Goal: Information Seeking & Learning: Learn about a topic

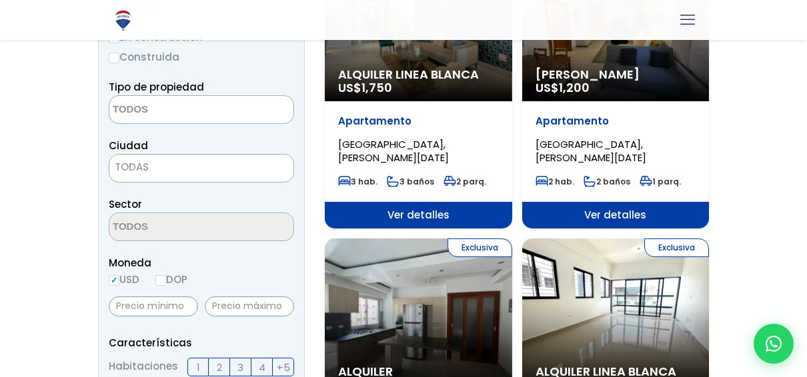
scroll to position [255, 0]
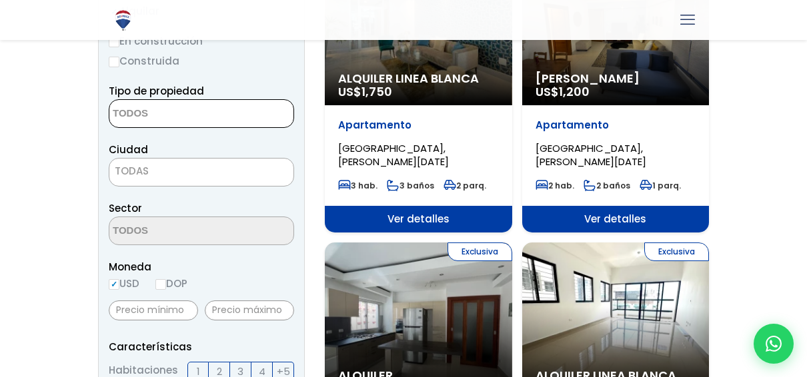
click at [209, 113] on textarea "Search" at bounding box center [173, 114] width 129 height 29
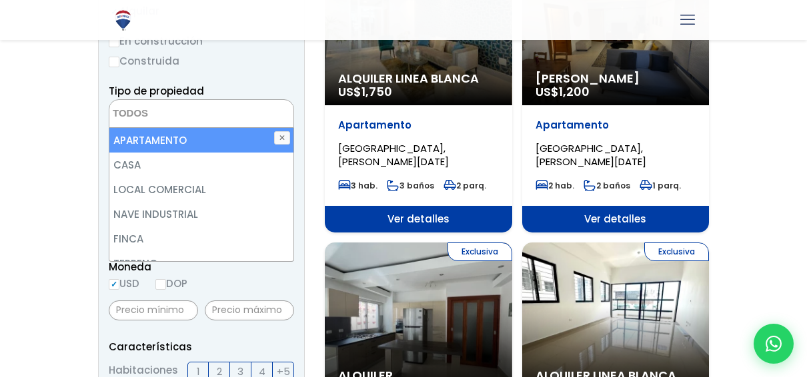
click at [206, 139] on li "APARTAMENTO" at bounding box center [201, 140] width 185 height 25
select select "apartment"
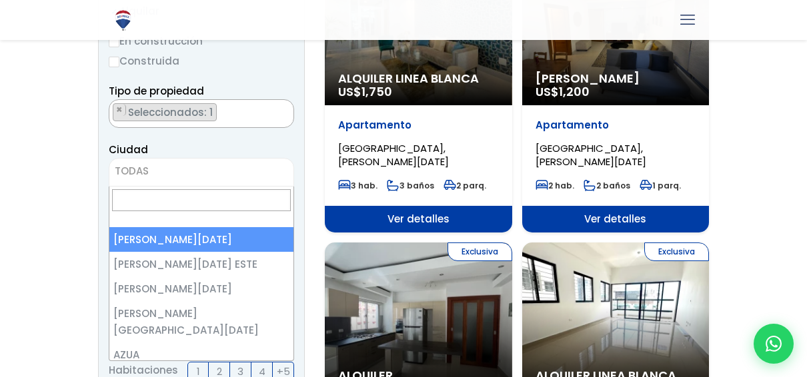
click at [134, 172] on span "TODAS" at bounding box center [132, 171] width 34 height 14
select select "1"
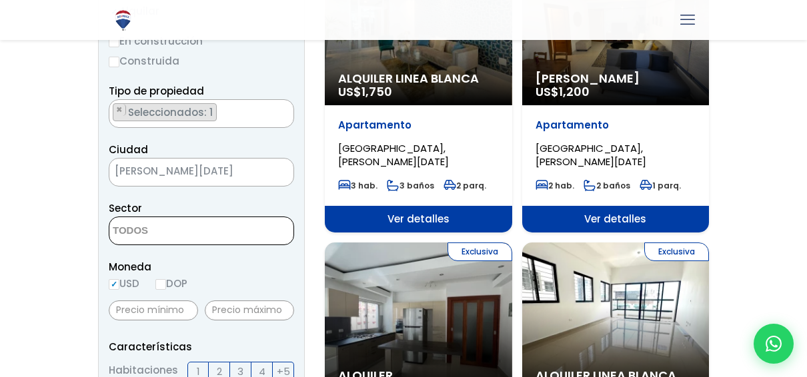
click at [136, 228] on textarea "Search" at bounding box center [173, 231] width 129 height 29
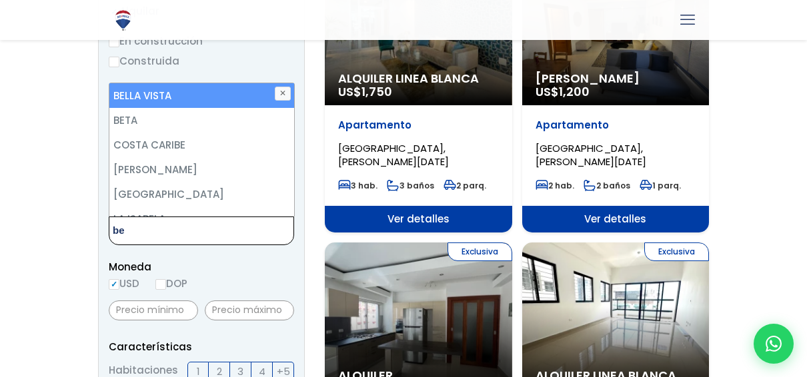
type textarea "be"
click at [171, 93] on li "BELLA VISTA" at bounding box center [201, 95] width 185 height 25
select select "150"
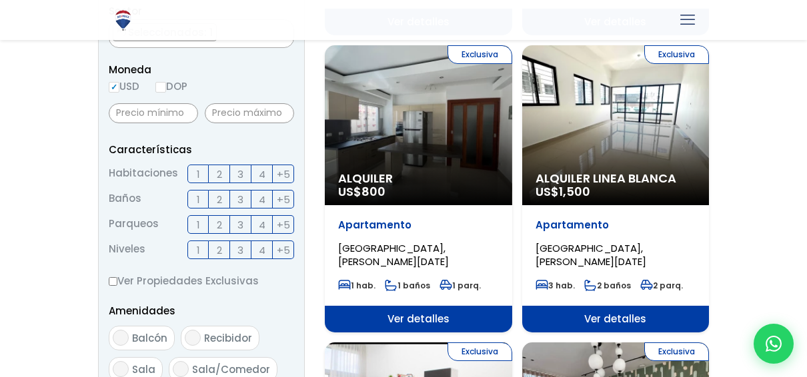
scroll to position [456, 0]
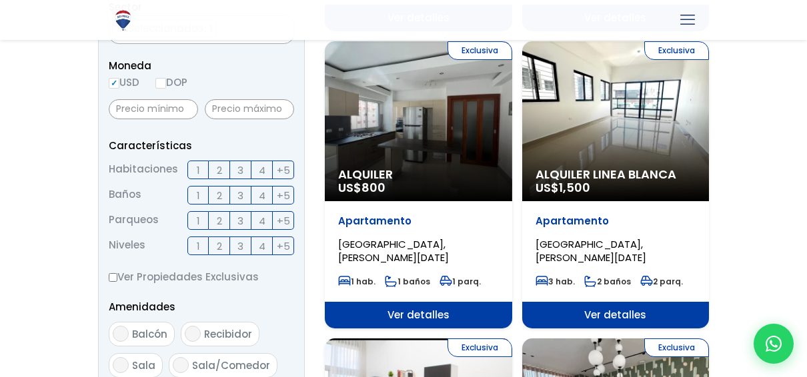
click at [240, 168] on span "3" at bounding box center [240, 170] width 6 height 17
click at [0, 0] on input "3" at bounding box center [0, 0] width 0 height 0
click at [222, 196] on span "2" at bounding box center [219, 195] width 5 height 17
click at [0, 0] on input "2" at bounding box center [0, 0] width 0 height 0
click at [220, 222] on span "2" at bounding box center [219, 221] width 5 height 17
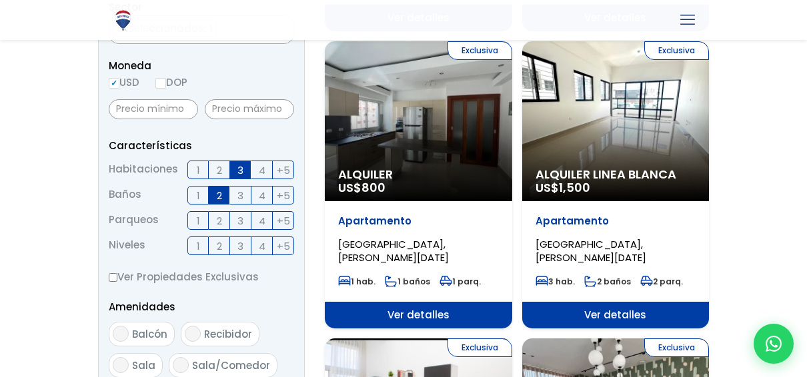
click at [0, 0] on input "2" at bounding box center [0, 0] width 0 height 0
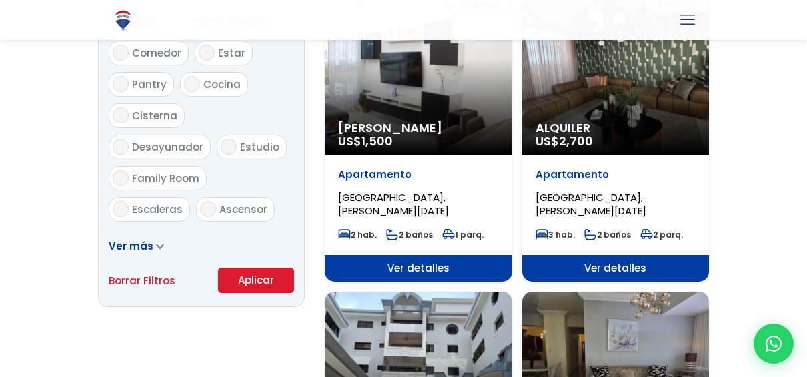
scroll to position [812, 0]
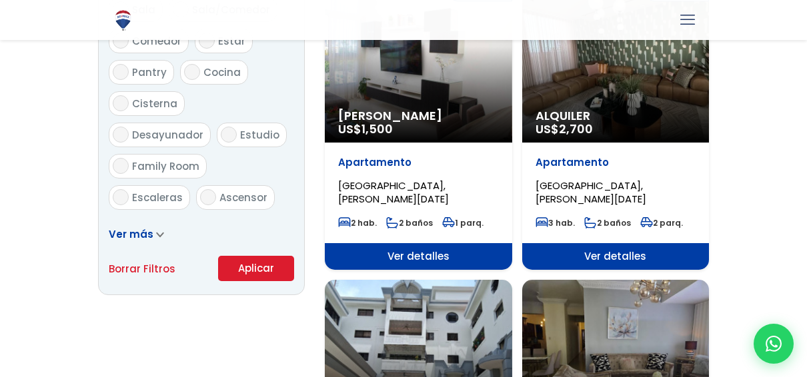
click at [235, 273] on button "Aplicar" at bounding box center [256, 268] width 76 height 25
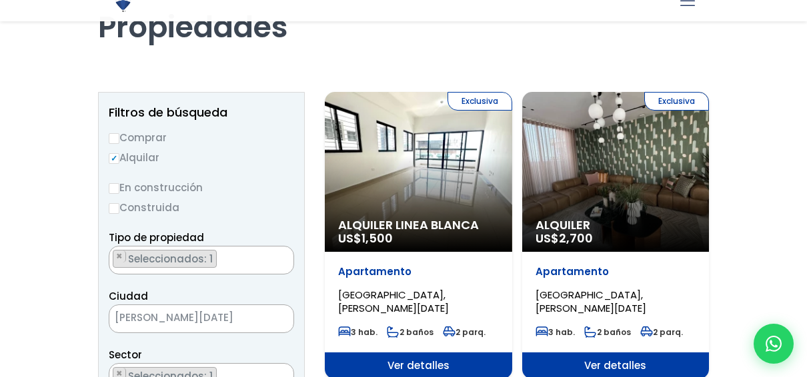
select select "150"
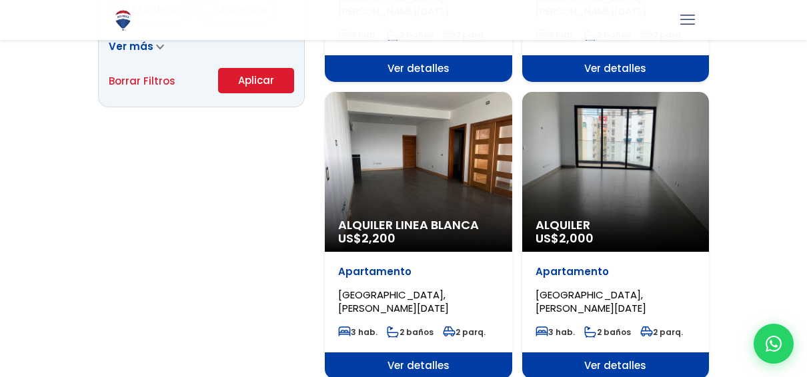
scroll to position [984, 0]
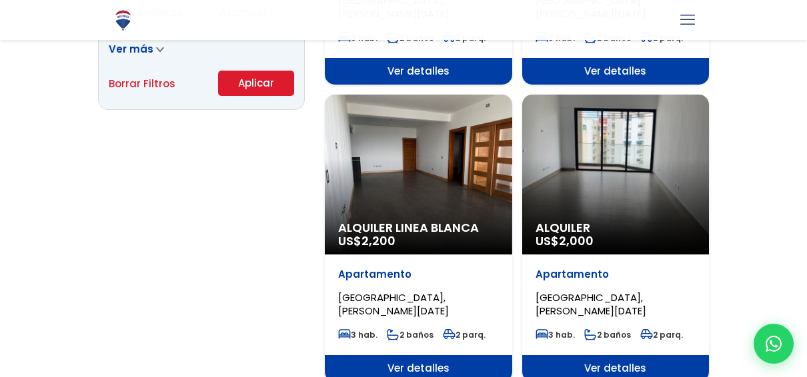
click at [586, 221] on span "Alquiler" at bounding box center [615, 227] width 161 height 13
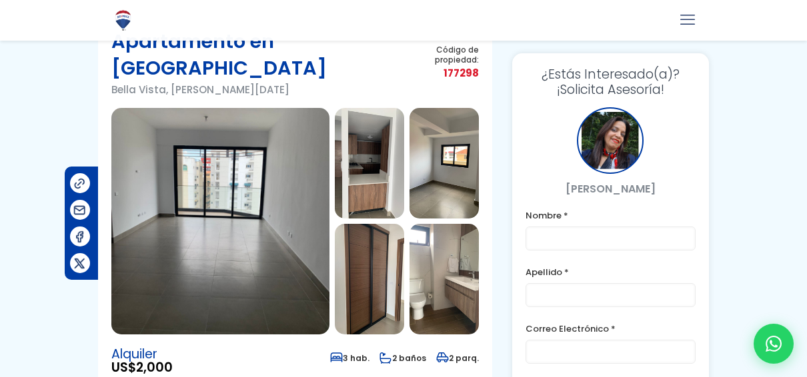
scroll to position [34, 0]
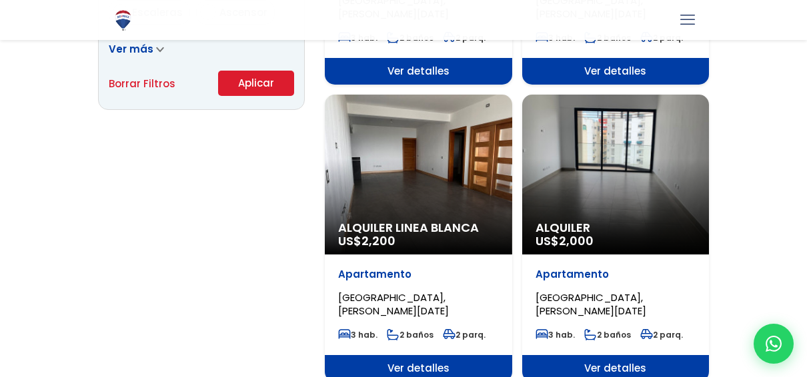
scroll to position [272, 0]
select select "150"
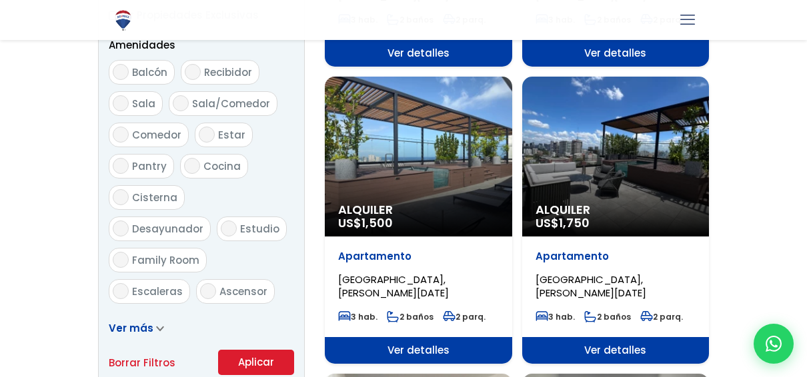
scroll to position [714, 0]
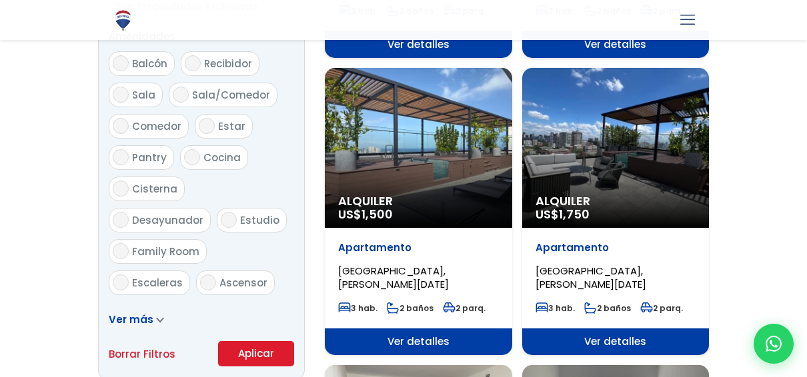
click at [437, 187] on div "Alquiler US$ 1,500" at bounding box center [418, 148] width 187 height 160
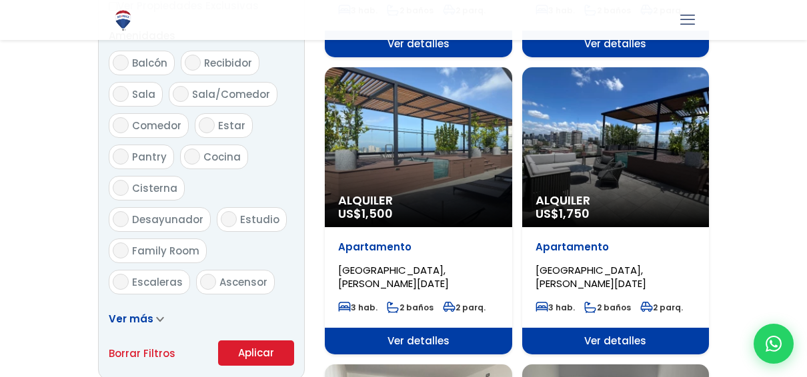
scroll to position [714, 0]
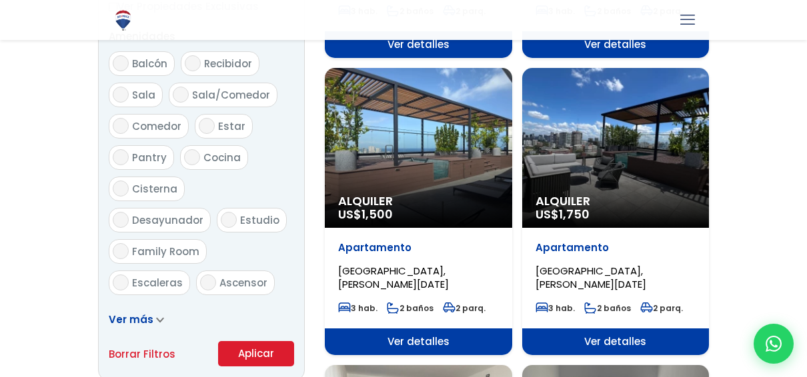
select select "150"
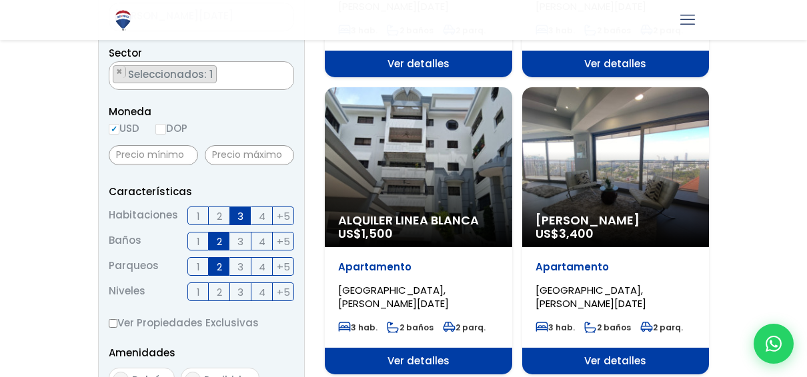
scroll to position [403, 0]
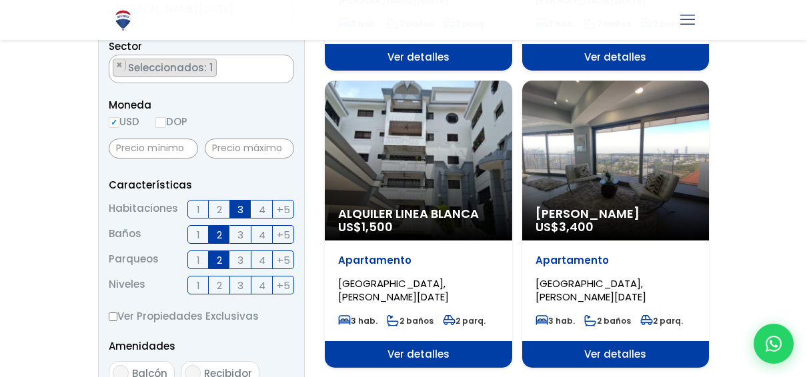
click at [458, 167] on div "Alquiler Linea Blanca US$ 1,500" at bounding box center [418, 161] width 187 height 160
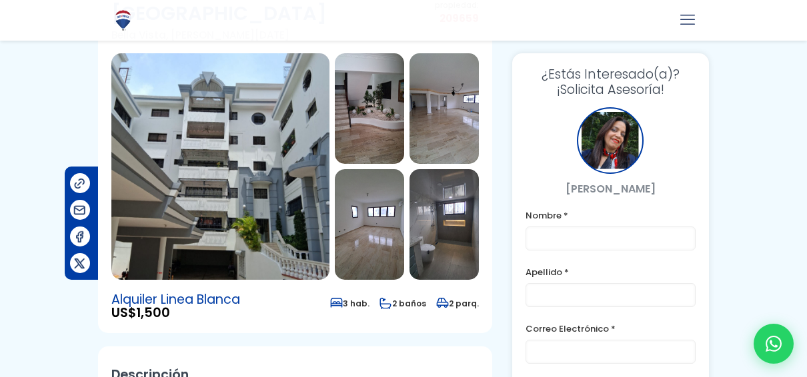
scroll to position [132, 0]
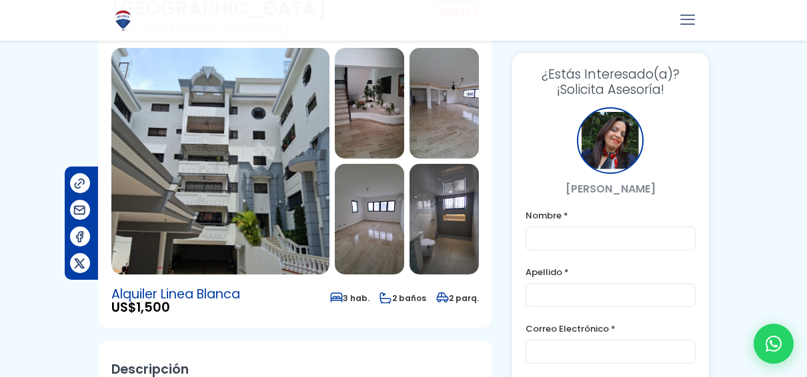
click at [251, 135] on img at bounding box center [220, 161] width 218 height 227
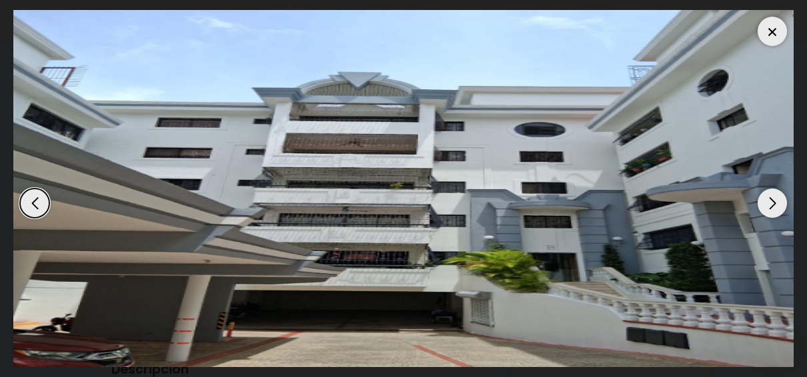
click at [772, 204] on div "Next slide" at bounding box center [772, 203] width 29 height 29
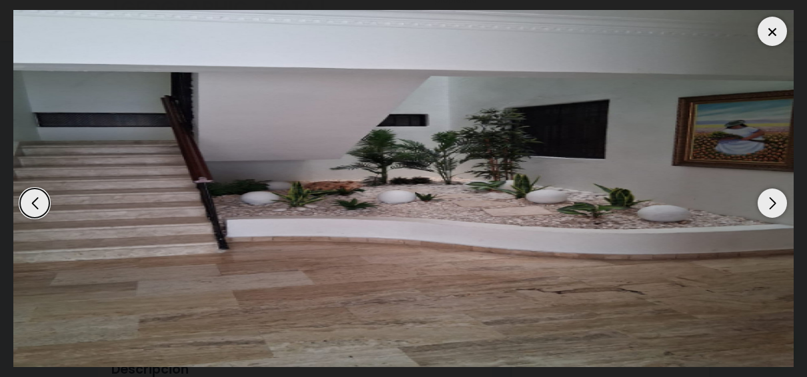
click at [772, 204] on div "Next slide" at bounding box center [772, 203] width 29 height 29
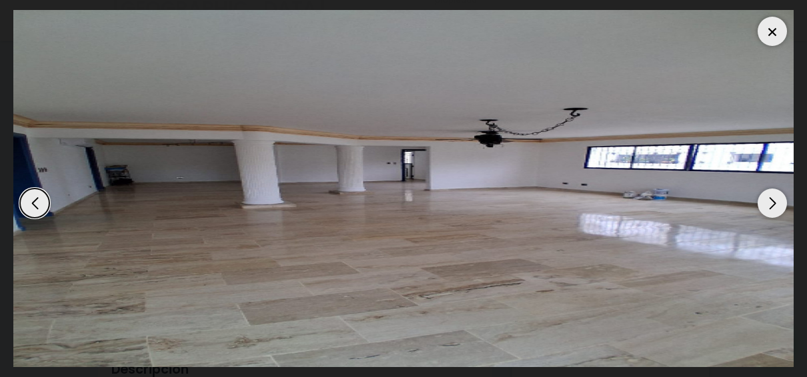
click at [772, 204] on div "Next slide" at bounding box center [772, 203] width 29 height 29
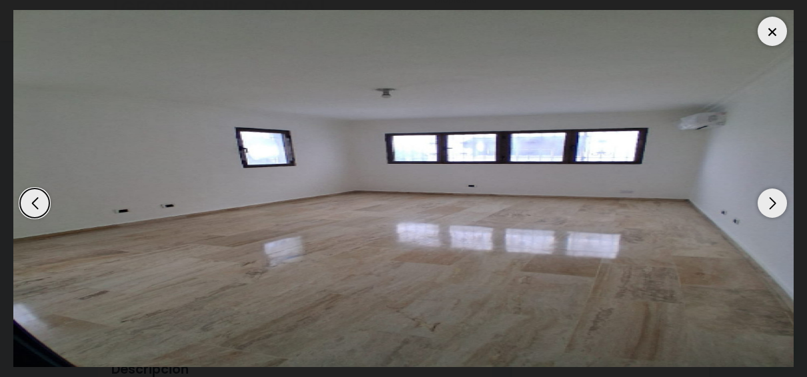
click at [772, 204] on div "Next slide" at bounding box center [772, 203] width 29 height 29
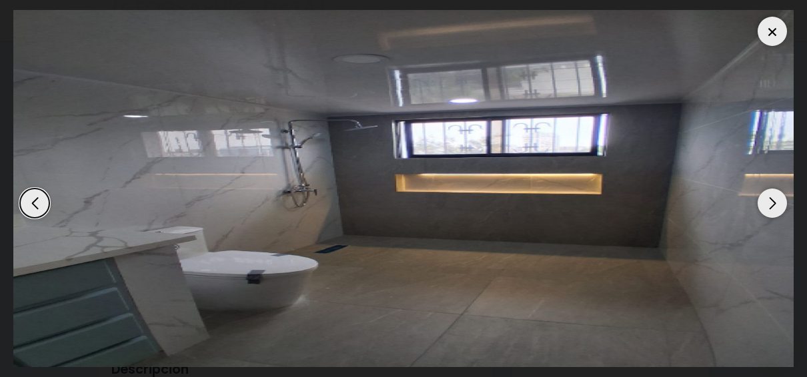
click at [772, 204] on div "Next slide" at bounding box center [772, 203] width 29 height 29
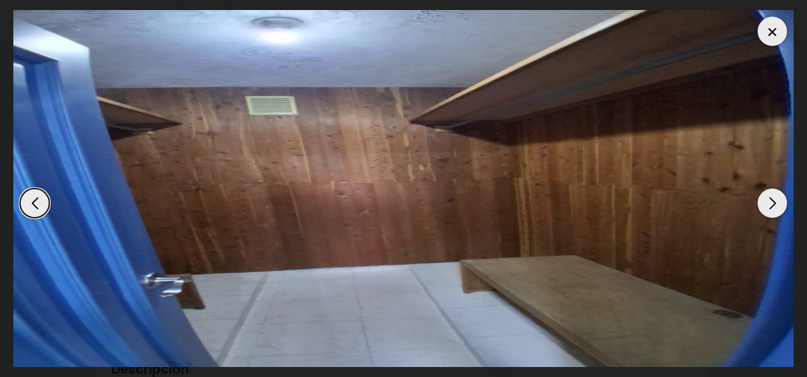
click at [767, 39] on div at bounding box center [772, 31] width 29 height 29
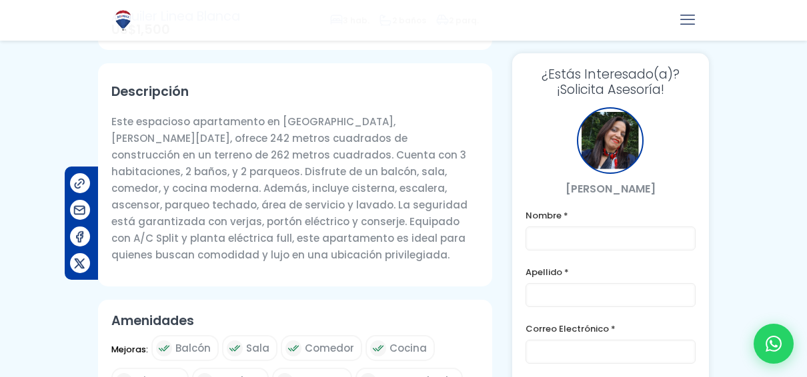
scroll to position [413, 0]
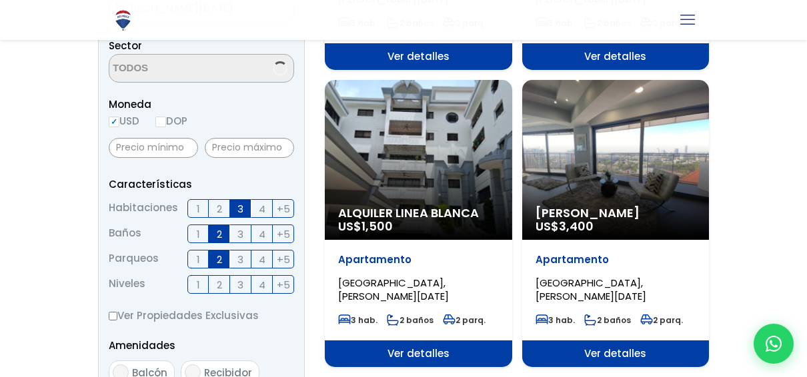
scroll to position [403, 0]
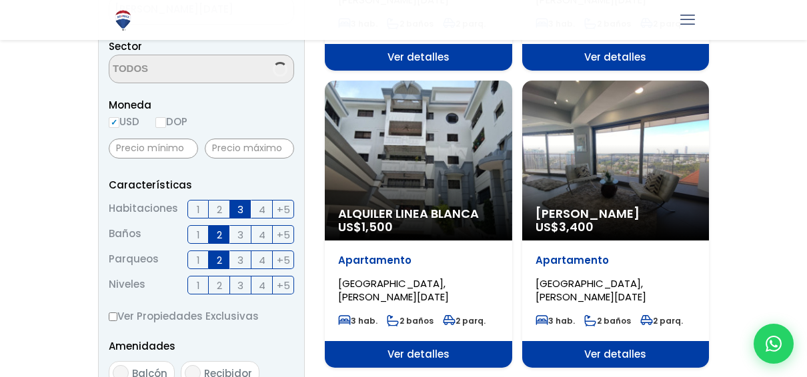
select select "150"
